Goal: Task Accomplishment & Management: Manage account settings

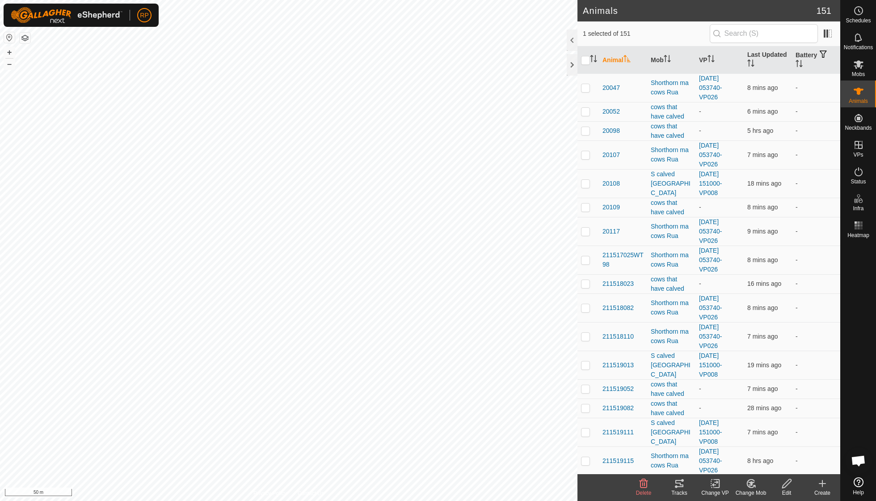
click at [746, 485] on icon at bounding box center [750, 483] width 11 height 11
click at [761, 446] on link "Choose Mob..." at bounding box center [777, 444] width 88 height 18
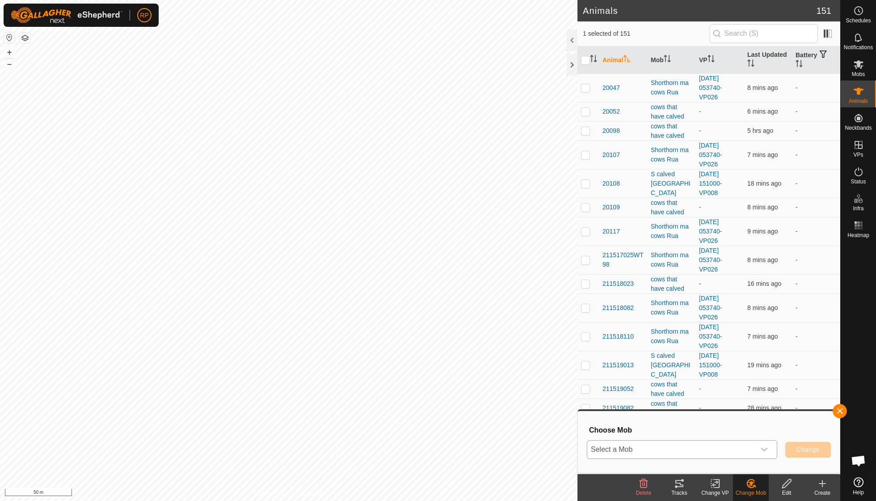
click at [764, 450] on icon "dropdown trigger" at bounding box center [764, 449] width 6 height 4
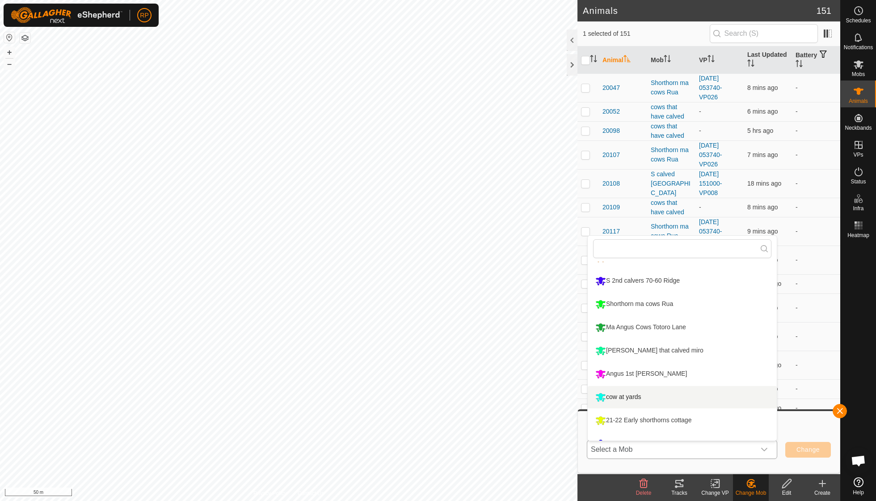
scroll to position [18, 0]
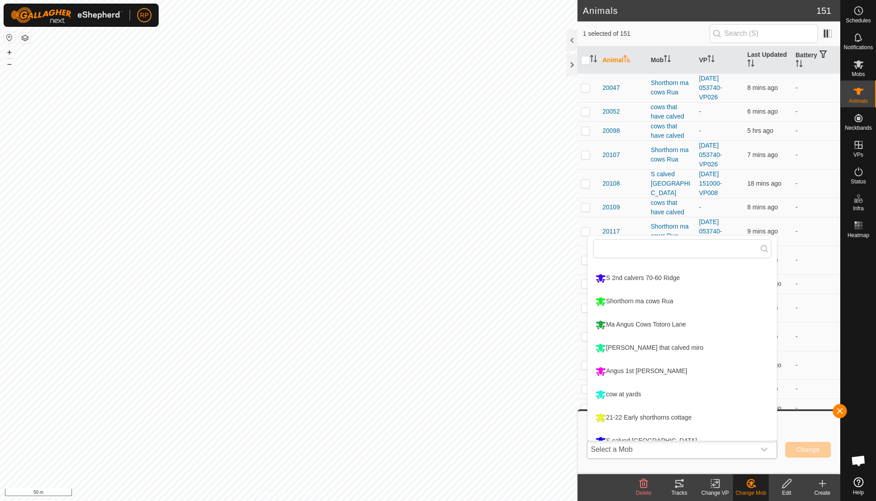
click at [633, 394] on li "cow at yards" at bounding box center [682, 394] width 189 height 22
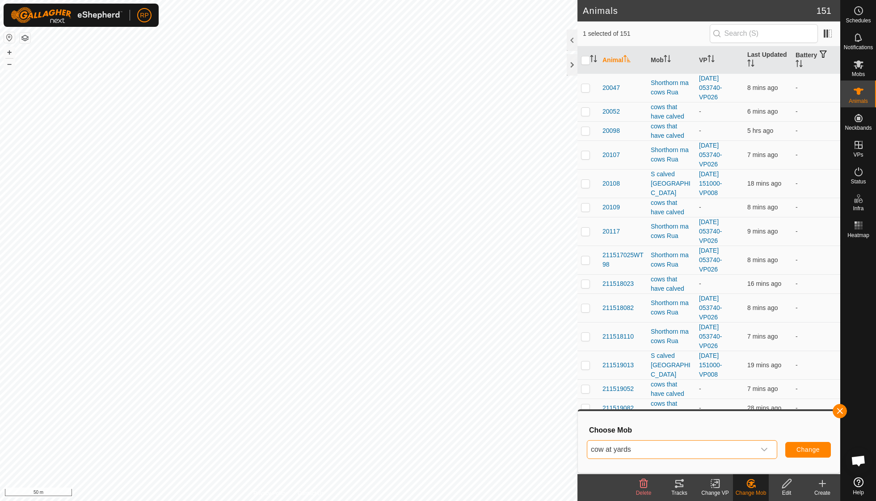
click at [803, 451] on span "Change" at bounding box center [807, 449] width 23 height 7
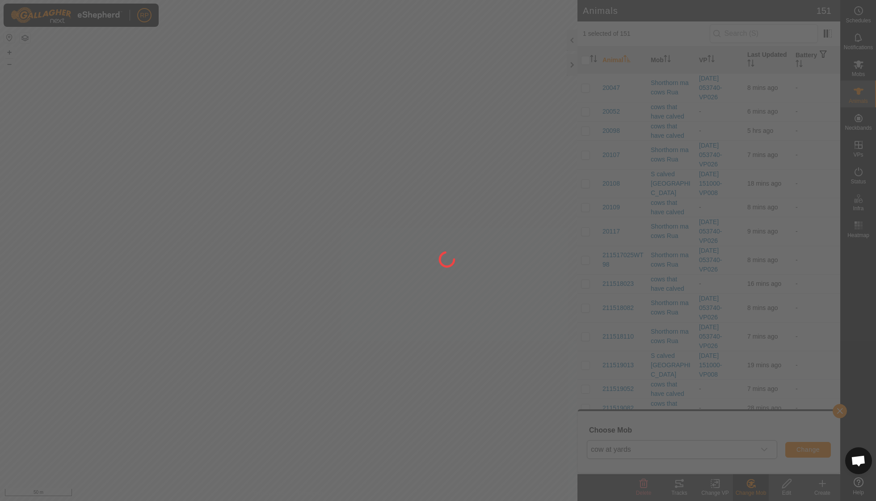
checkbox input "false"
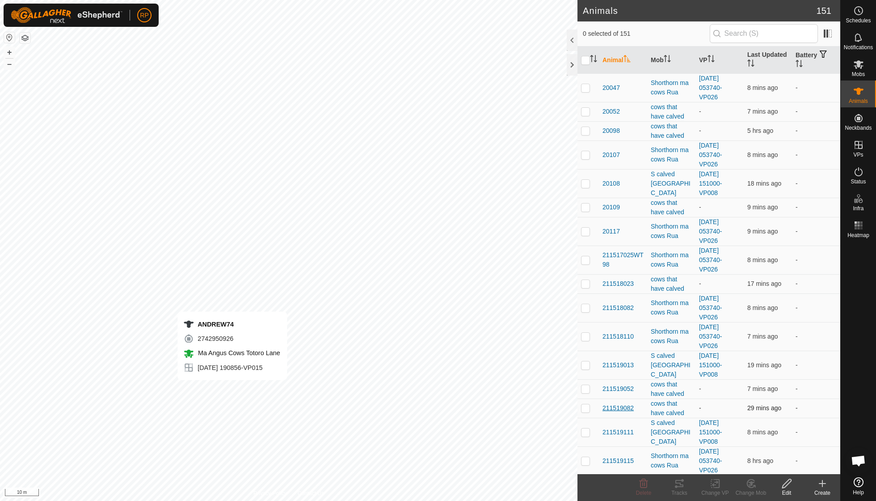
checkbox input "true"
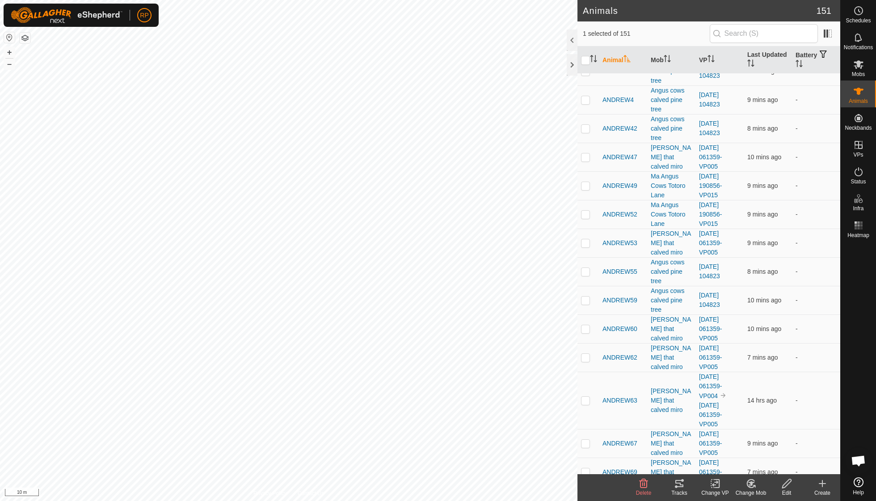
scroll to position [3363, 0]
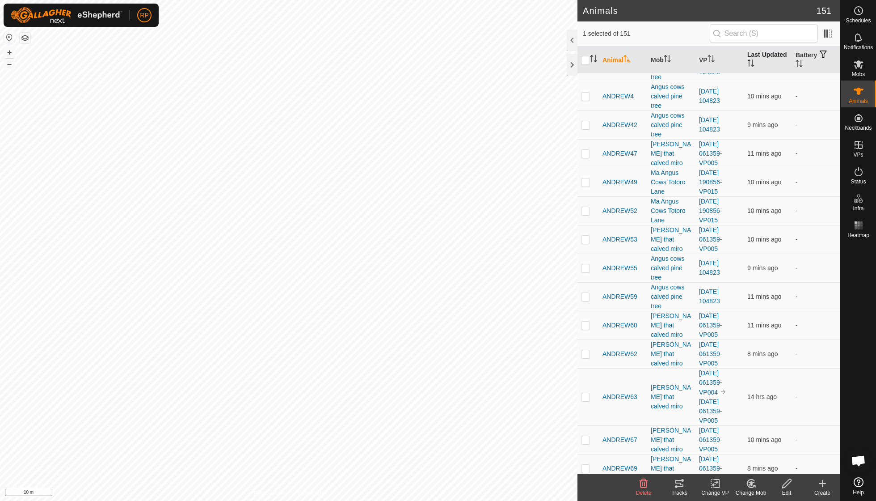
click at [763, 60] on th "Last Updated" at bounding box center [768, 59] width 48 height 27
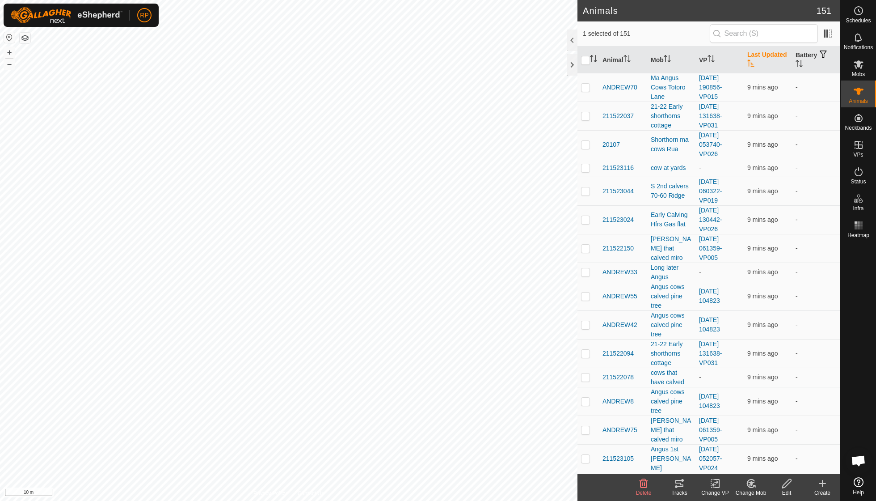
scroll to position [0, 0]
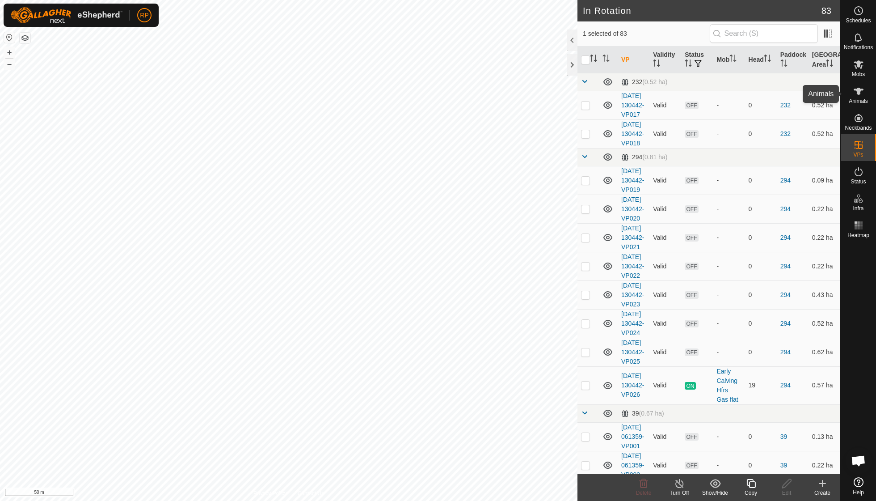
click at [862, 97] on es-animals-svg-icon at bounding box center [859, 91] width 16 height 14
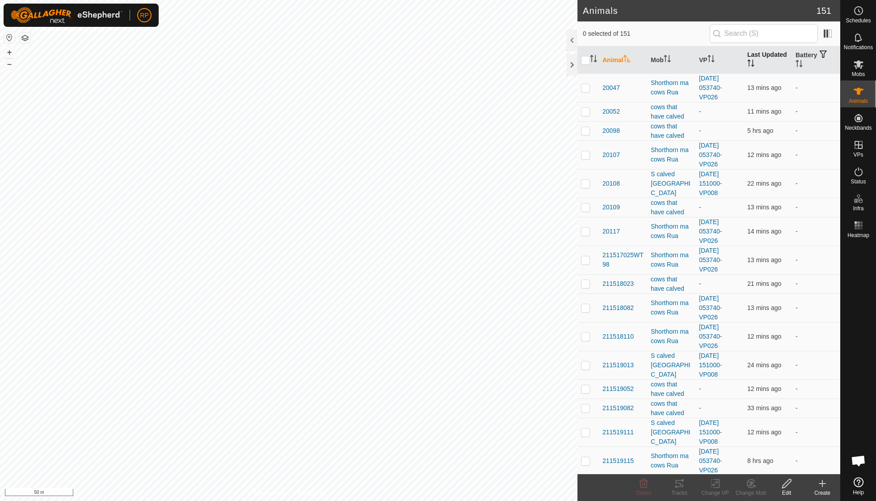
click at [757, 68] on th "Last Updated" at bounding box center [768, 59] width 48 height 27
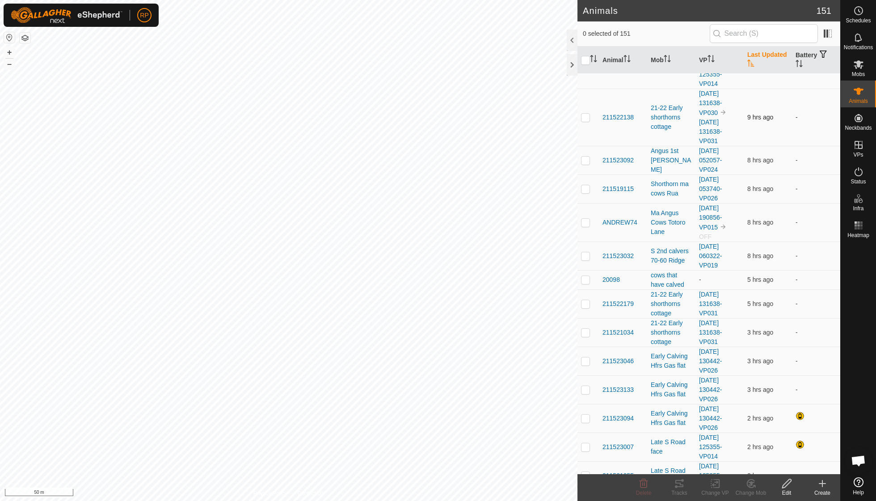
scroll to position [103, 0]
